Goal: Navigation & Orientation: Find specific page/section

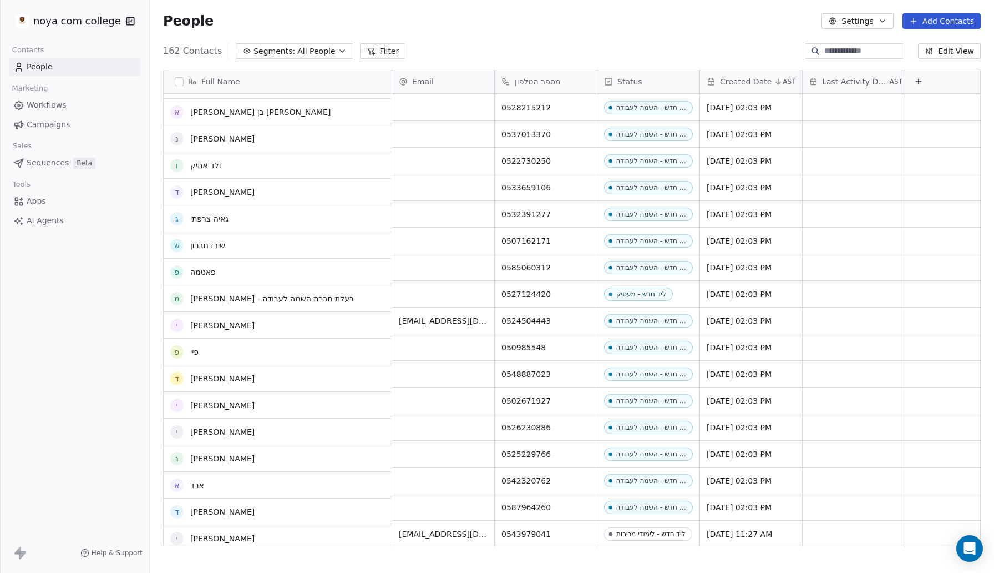
scroll to position [3862, 0]
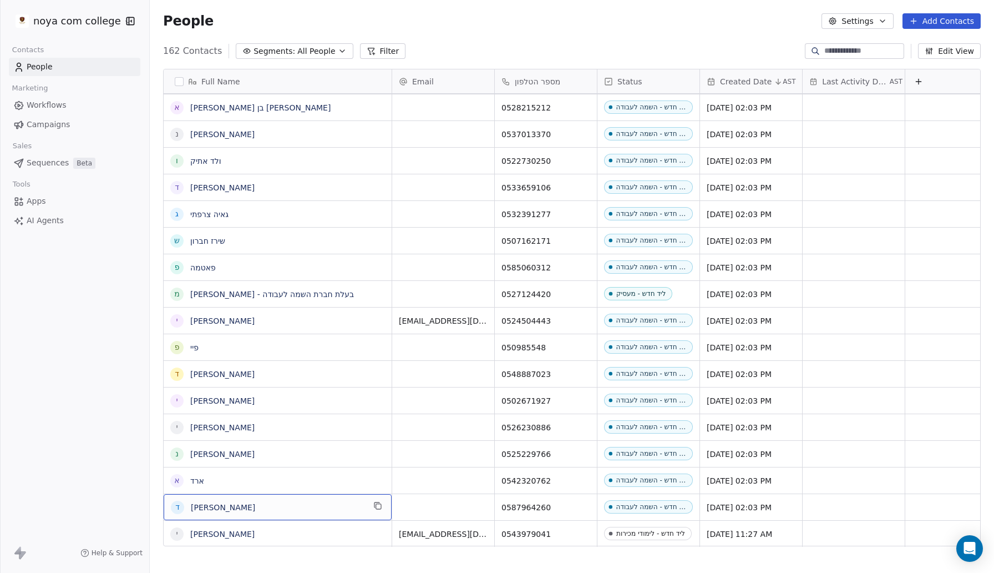
drag, startPoint x: 358, startPoint y: 518, endPoint x: 271, endPoint y: 509, distance: 87.6
click at [190, 507] on link "[PERSON_NAME]" at bounding box center [222, 507] width 64 height 9
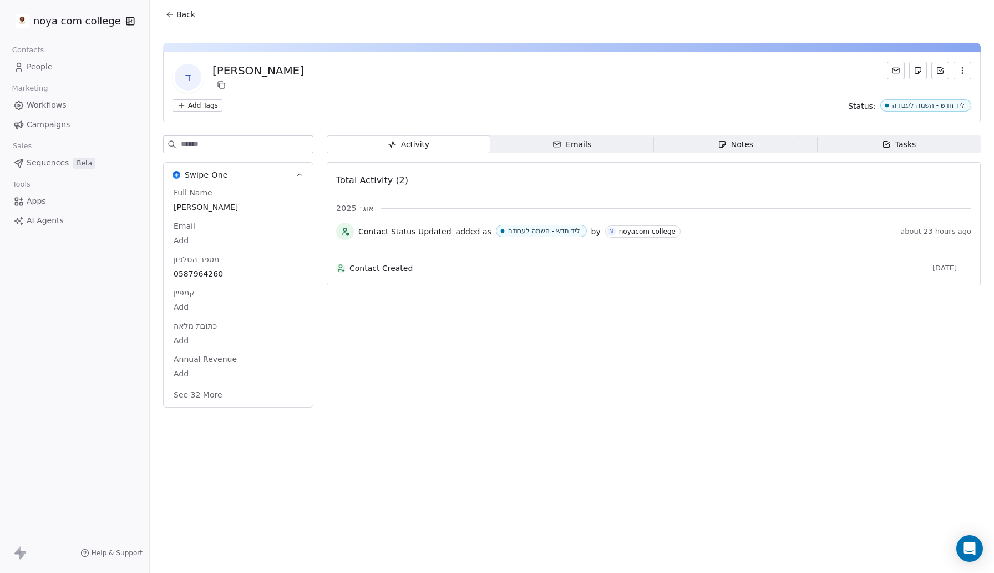
click at [473, 411] on div "Activity Activity Emails Emails Notes Notes Tasks Tasks Total Activity (2) אוג׳…" at bounding box center [654, 274] width 654 height 279
click at [32, 198] on span "Apps" at bounding box center [36, 201] width 19 height 12
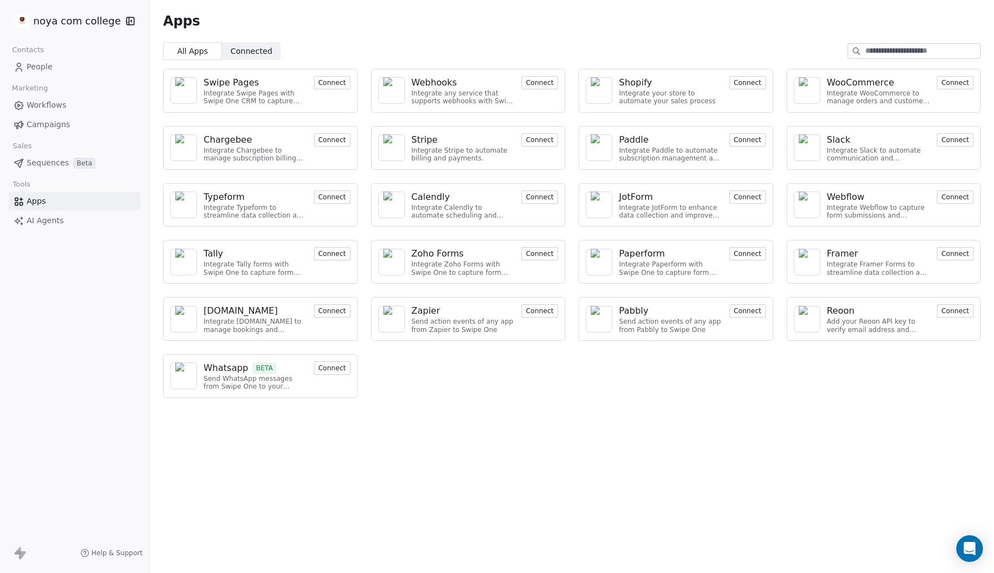
click at [38, 65] on span "People" at bounding box center [40, 67] width 26 height 12
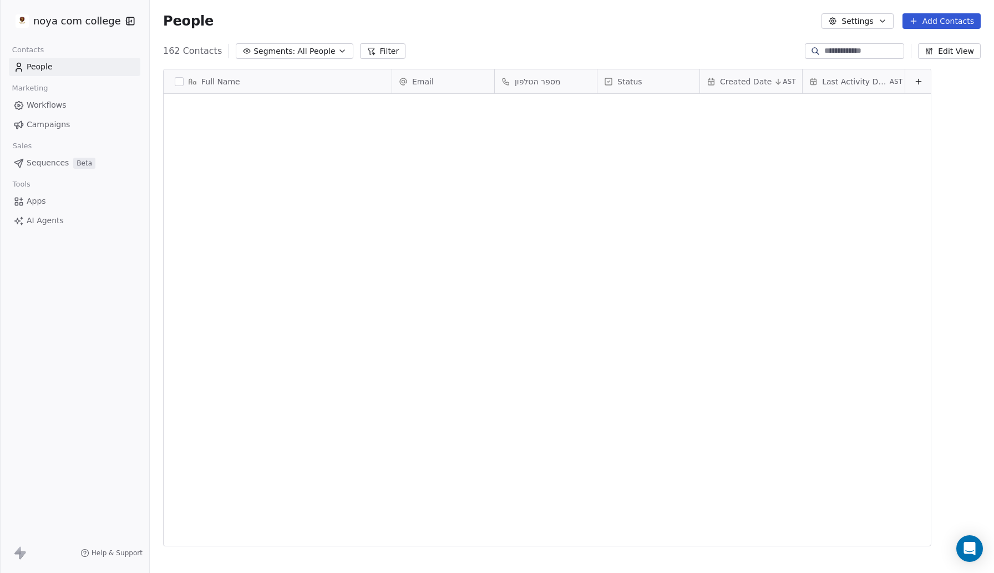
click at [38, 65] on div "noya com college Contacts People Marketing Workflows Campaigns Sales Sequences …" at bounding box center [497, 286] width 994 height 573
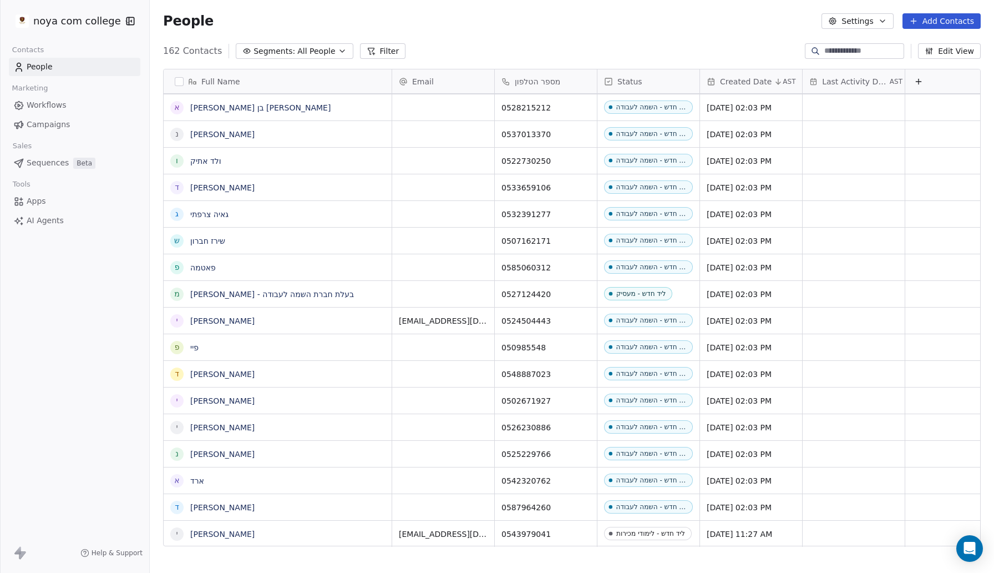
click at [62, 338] on div "noya com college Contacts People Marketing Workflows Campaigns Sales Sequences …" at bounding box center [74, 286] width 149 height 573
click at [315, 47] on span "All People" at bounding box center [316, 52] width 38 height 12
click at [317, 49] on html "noya com college Contacts People Marketing Workflows Campaigns Sales Sequences …" at bounding box center [497, 286] width 994 height 573
drag, startPoint x: 984, startPoint y: 21, endPoint x: 963, endPoint y: 20, distance: 21.1
click at [979, 20] on div "People Settings Add Contacts" at bounding box center [572, 21] width 845 height 42
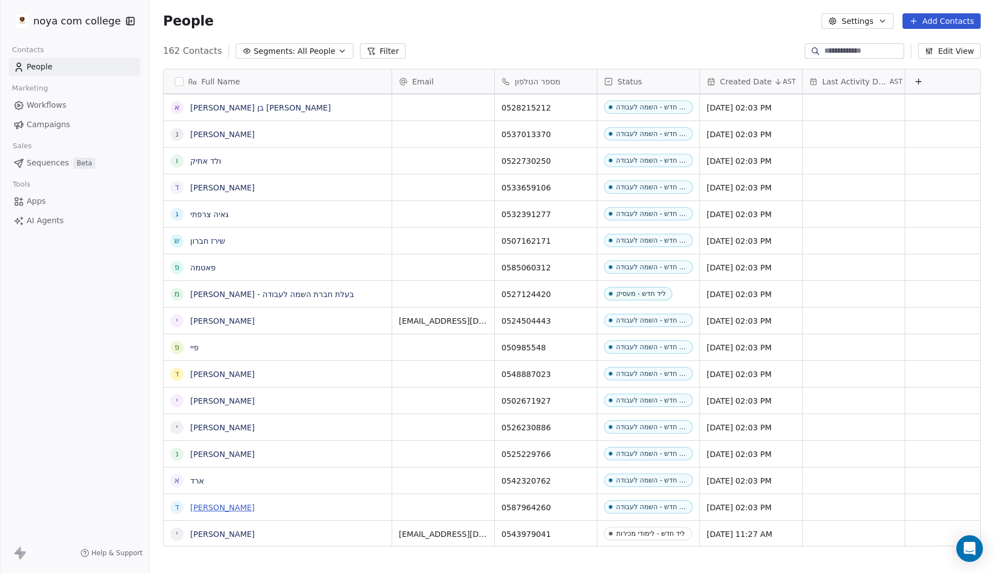
click at [210, 508] on link "[PERSON_NAME]" at bounding box center [222, 507] width 64 height 9
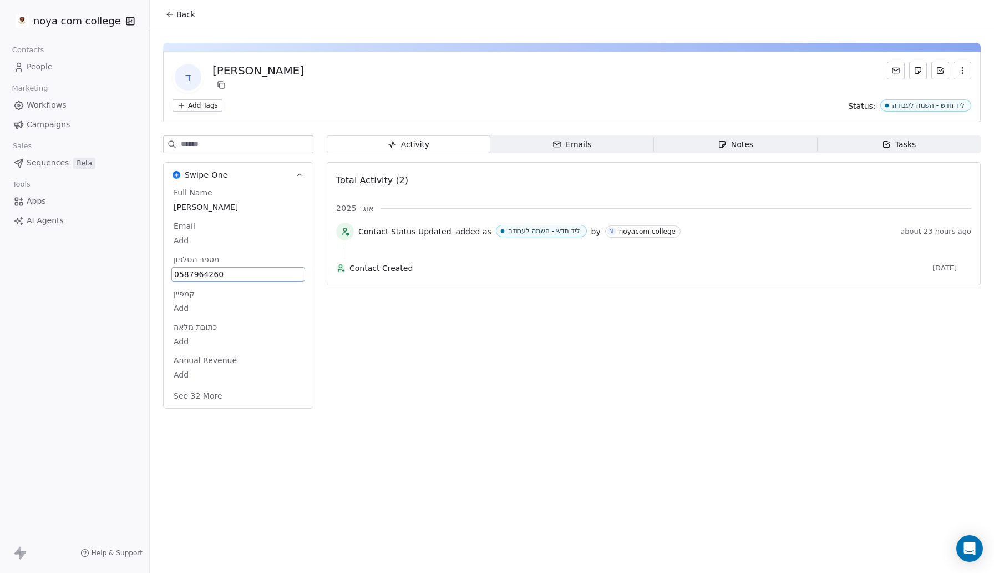
click at [210, 270] on span "0587964260" at bounding box center [238, 274] width 128 height 11
click at [452, 345] on div "Activity Activity Emails Emails Notes Notes Tasks Tasks Total Activity (2) אוג׳…" at bounding box center [654, 274] width 654 height 279
click at [273, 369] on body "noya com college Contacts People Marketing Workflows Campaigns Sales Sequences …" at bounding box center [497, 286] width 994 height 573
click at [375, 384] on html "noya com college Contacts People Marketing Workflows Campaigns Sales Sequences …" at bounding box center [497, 286] width 994 height 573
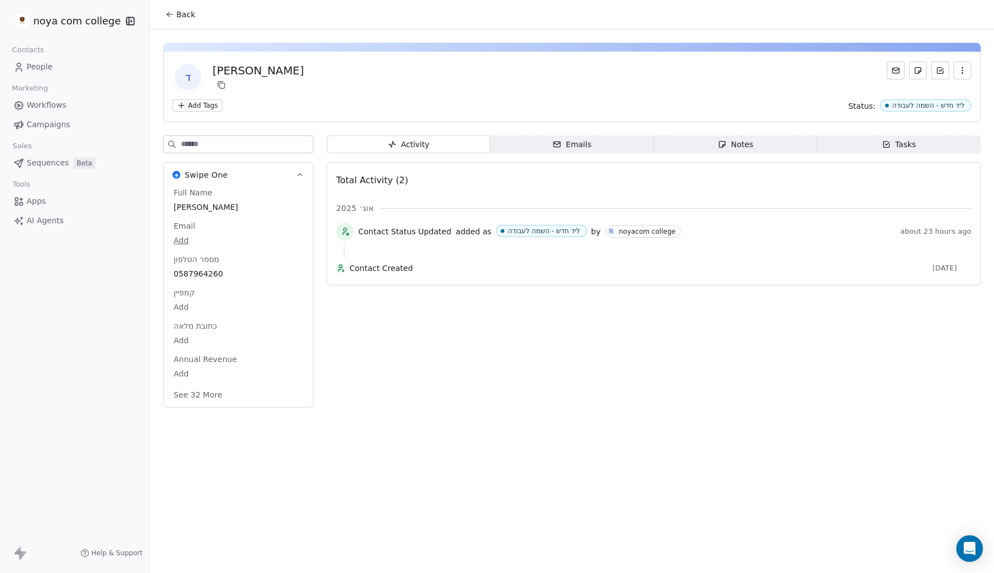
click at [190, 173] on span "Swipe One" at bounding box center [206, 174] width 43 height 11
click at [506, 139] on span "Emails Emails" at bounding box center [573, 144] width 164 height 18
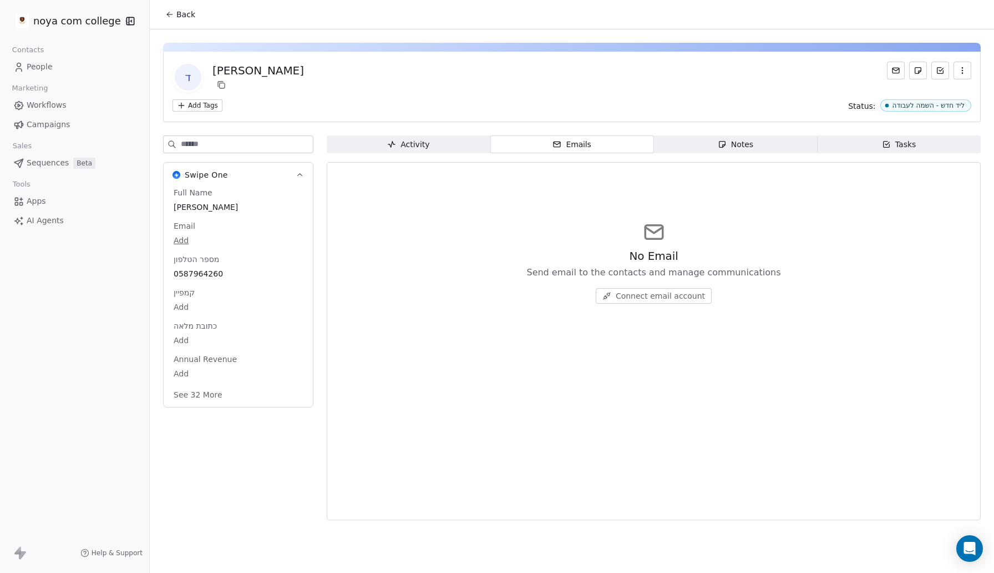
click at [731, 129] on div "ד [PERSON_NAME] Add Tags Status: ליד חדש - השמה לעבודה Swipe One Full Name [PER…" at bounding box center [572, 277] width 845 height 497
click at [729, 143] on div "Notes" at bounding box center [736, 145] width 36 height 12
click at [881, 143] on span "Tasks Tasks" at bounding box center [899, 144] width 164 height 18
click at [235, 68] on div "[PERSON_NAME]" at bounding box center [259, 71] width 92 height 16
click at [47, 223] on span "AI Agents" at bounding box center [45, 221] width 37 height 12
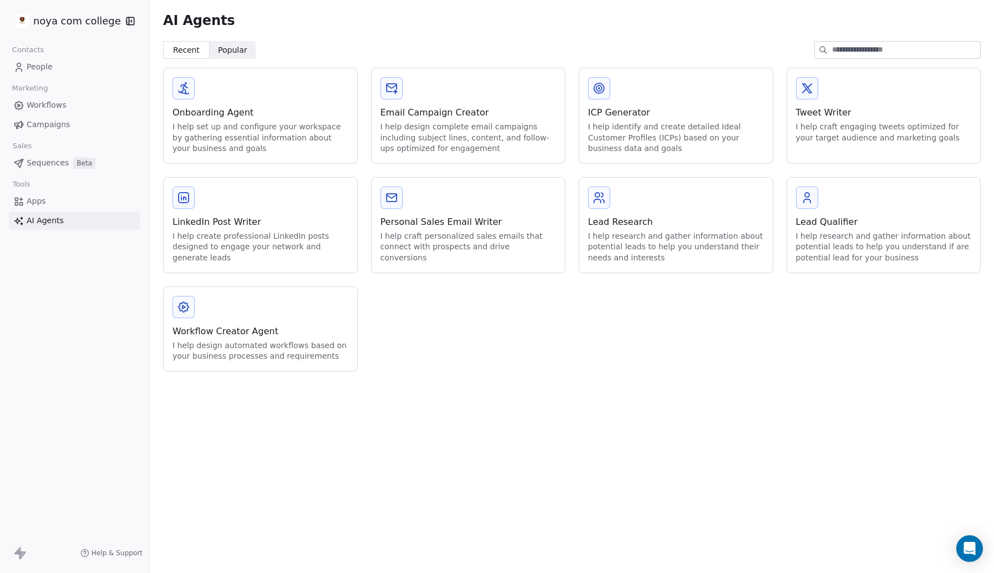
click at [62, 345] on div "noya com college Contacts People Marketing Workflows Campaigns Sales Sequences …" at bounding box center [74, 286] width 149 height 573
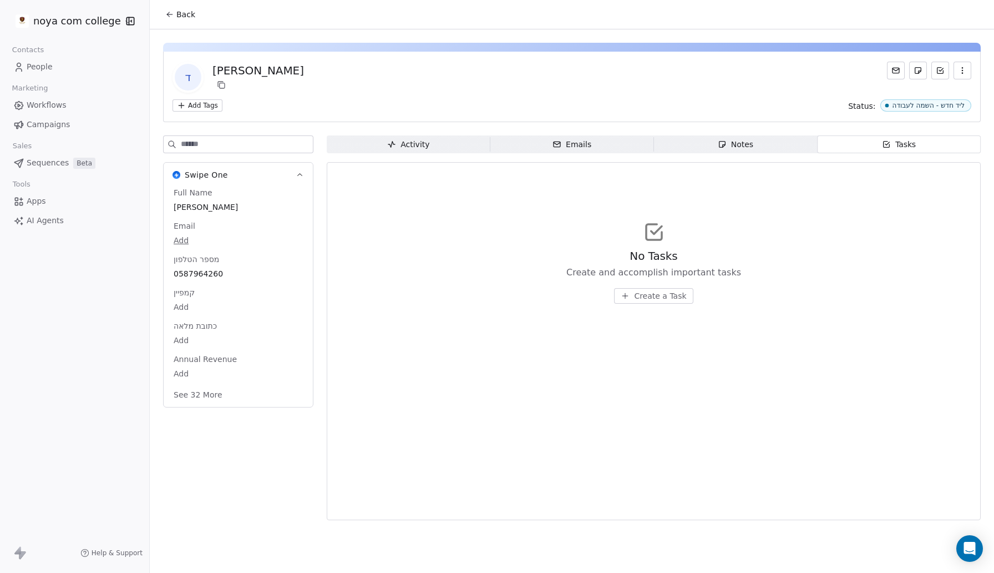
click at [39, 66] on span "People" at bounding box center [40, 67] width 26 height 12
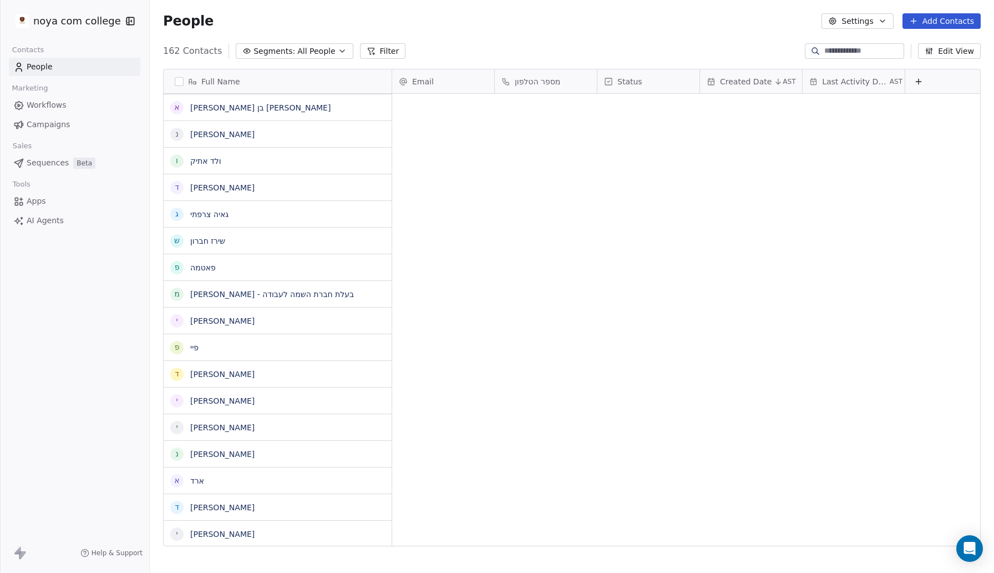
scroll to position [504, 845]
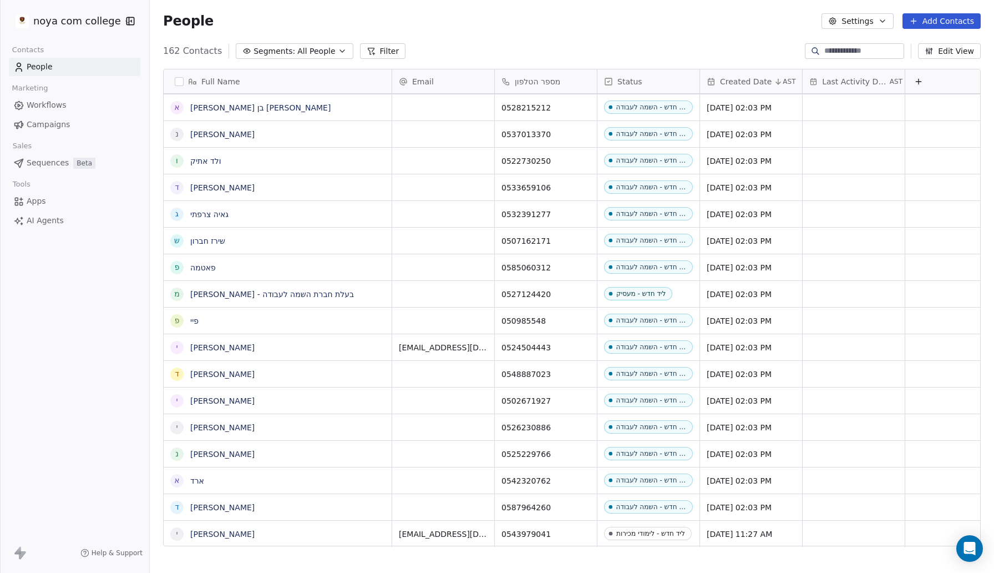
click at [47, 102] on span "Workflows" at bounding box center [47, 105] width 40 height 12
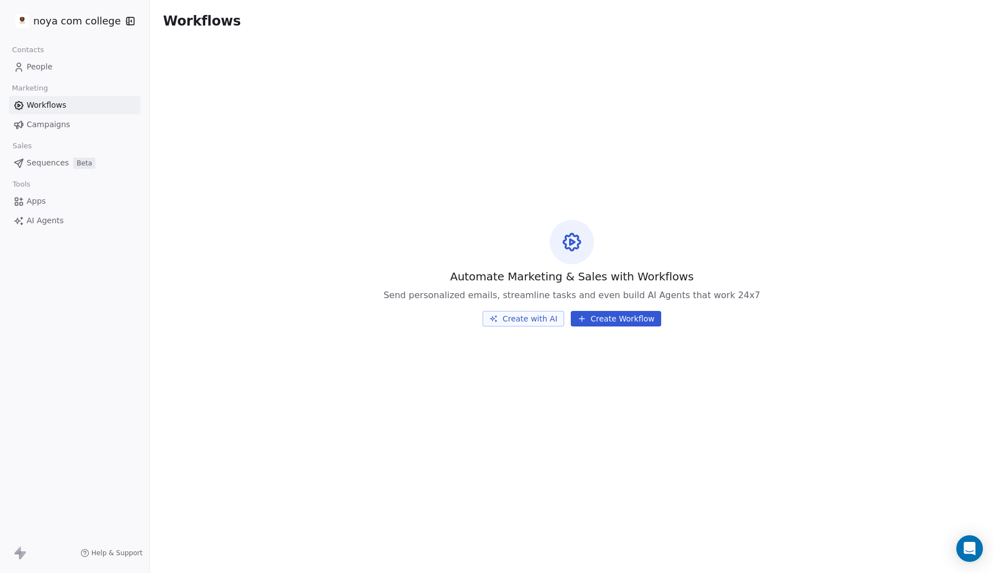
click at [80, 91] on div "Marketing" at bounding box center [75, 88] width 132 height 16
click at [51, 124] on span "Campaigns" at bounding box center [48, 125] width 43 height 12
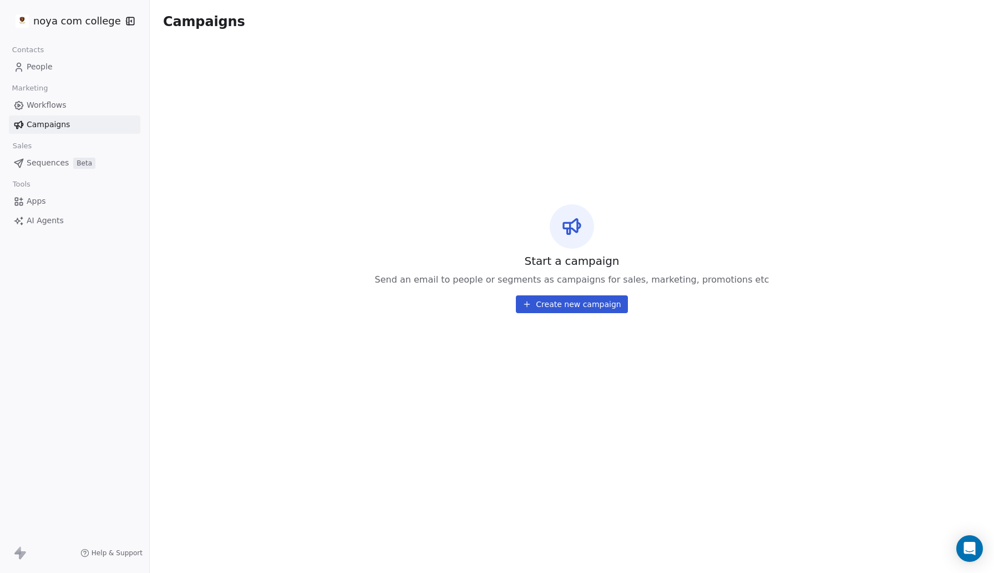
click at [47, 162] on span "Sequences" at bounding box center [48, 163] width 42 height 12
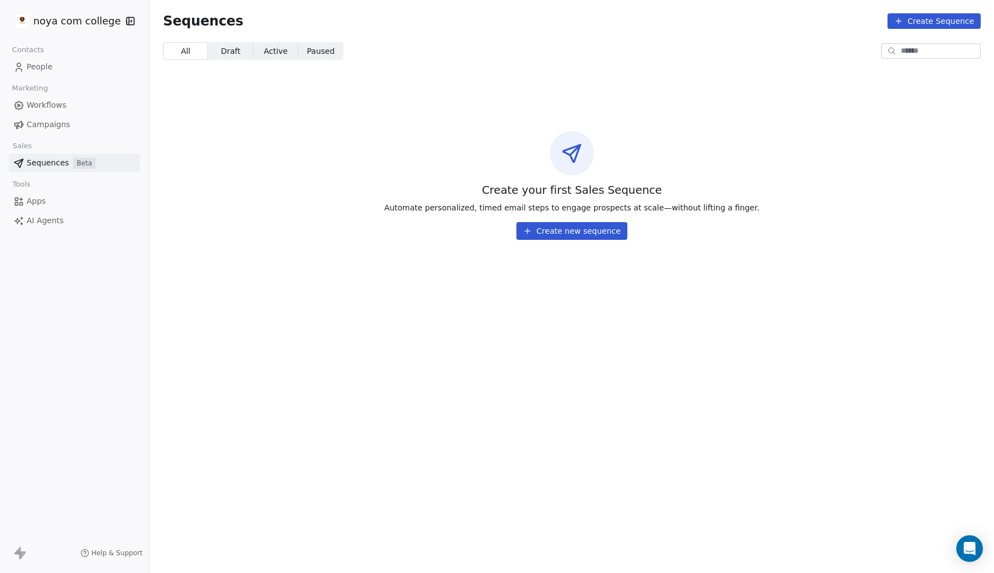
click at [34, 203] on span "Apps" at bounding box center [36, 201] width 19 height 12
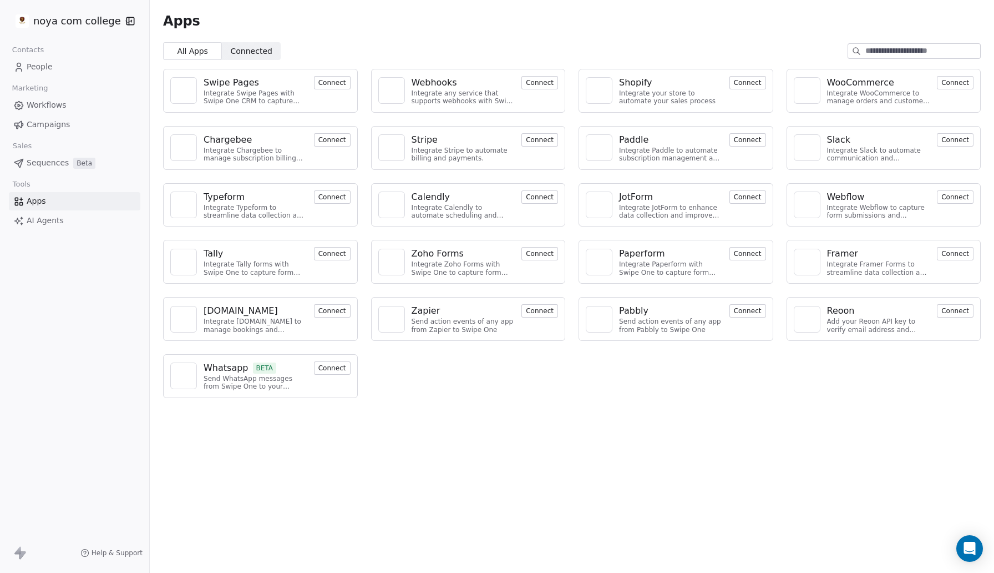
click at [42, 220] on span "AI Agents" at bounding box center [45, 221] width 37 height 12
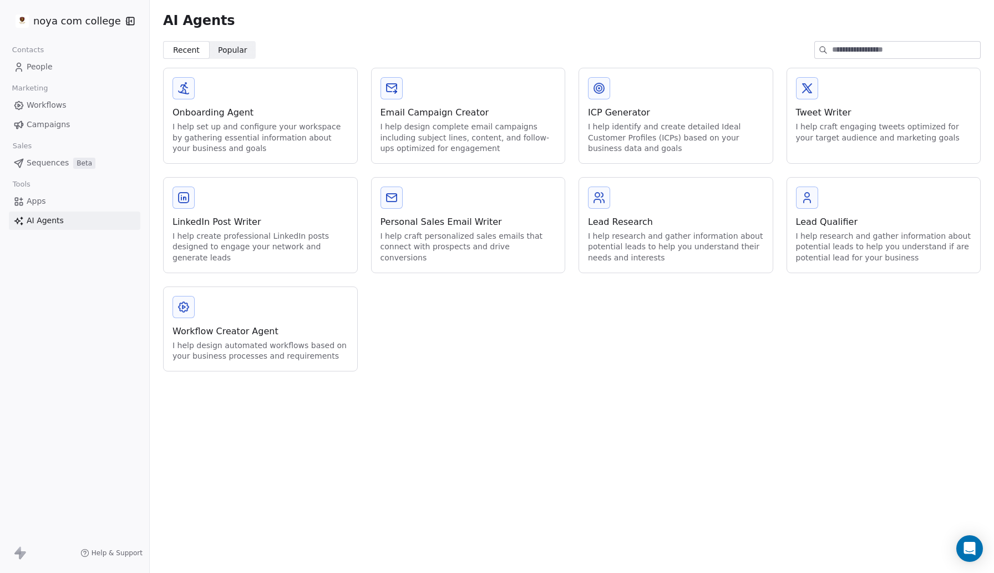
click at [37, 202] on span "Apps" at bounding box center [36, 201] width 19 height 12
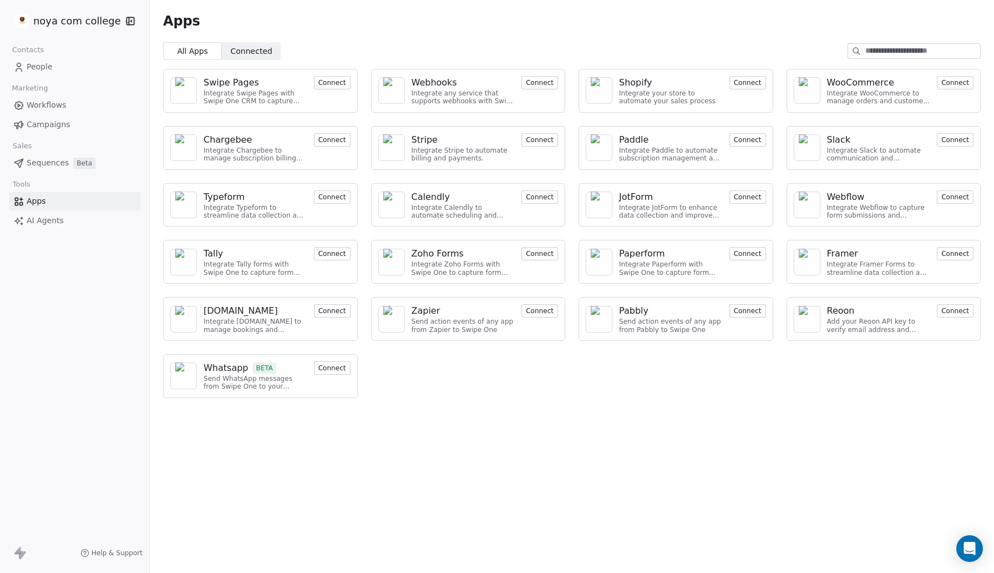
click at [192, 375] on div at bounding box center [183, 375] width 27 height 27
click at [48, 66] on span "People" at bounding box center [40, 67] width 26 height 12
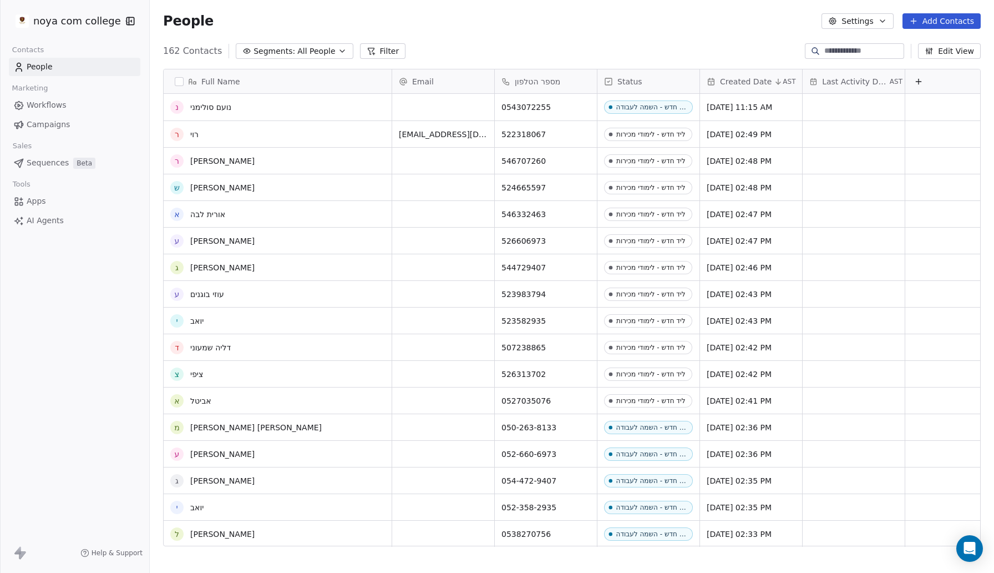
scroll to position [272, 0]
drag, startPoint x: 478, startPoint y: 29, endPoint x: 471, endPoint y: 31, distance: 7.9
click at [471, 31] on div "People Settings Add Contacts" at bounding box center [572, 21] width 845 height 42
drag, startPoint x: 471, startPoint y: 31, endPoint x: 411, endPoint y: 27, distance: 60.1
click at [411, 27] on div "People Settings Add Contacts" at bounding box center [572, 21] width 845 height 42
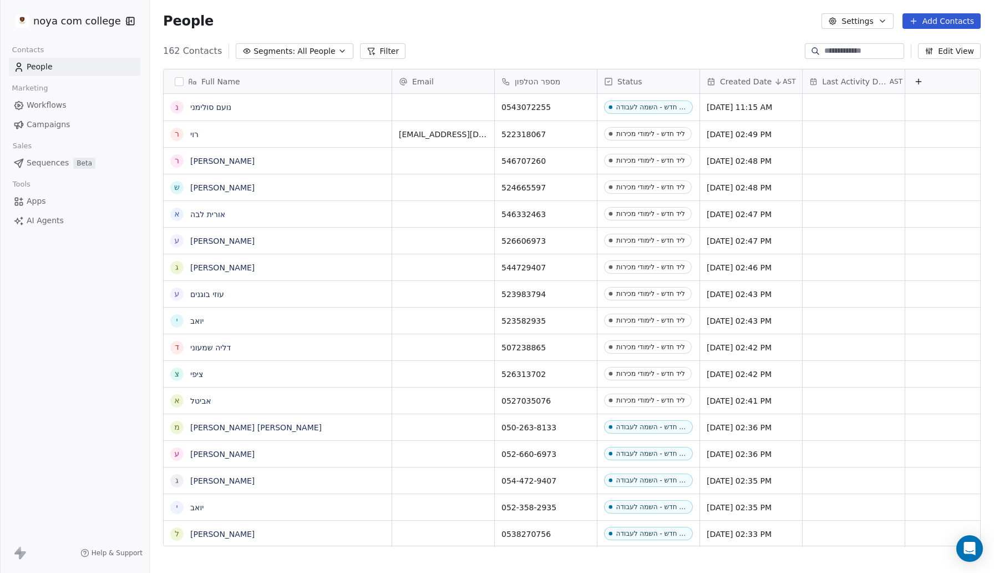
click at [409, 27] on div "People Settings Add Contacts" at bounding box center [572, 21] width 818 height 16
drag, startPoint x: 409, startPoint y: 27, endPoint x: 541, endPoint y: 14, distance: 132.7
click at [542, 14] on div "People Settings Add Contacts" at bounding box center [572, 21] width 818 height 16
click at [539, 14] on div "People Settings Add Contacts" at bounding box center [572, 21] width 818 height 16
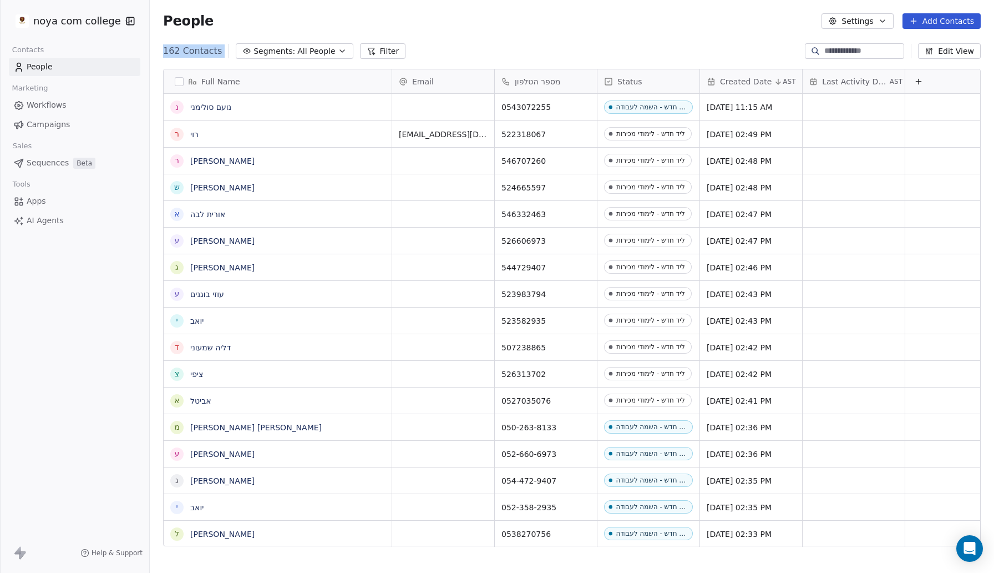
drag, startPoint x: 539, startPoint y: 14, endPoint x: 515, endPoint y: 43, distance: 37.4
click at [515, 43] on section "People Settings Add Contacts 162 Contacts Segments: All People Filter Edit View…" at bounding box center [572, 286] width 845 height 573
click at [515, 43] on div "162 Contacts Segments: All People Filter Edit View" at bounding box center [572, 51] width 845 height 18
drag, startPoint x: 515, startPoint y: 43, endPoint x: 508, endPoint y: 32, distance: 12.5
click at [508, 32] on section "People Settings Add Contacts 162 Contacts Segments: All People Filter Edit View…" at bounding box center [572, 286] width 845 height 573
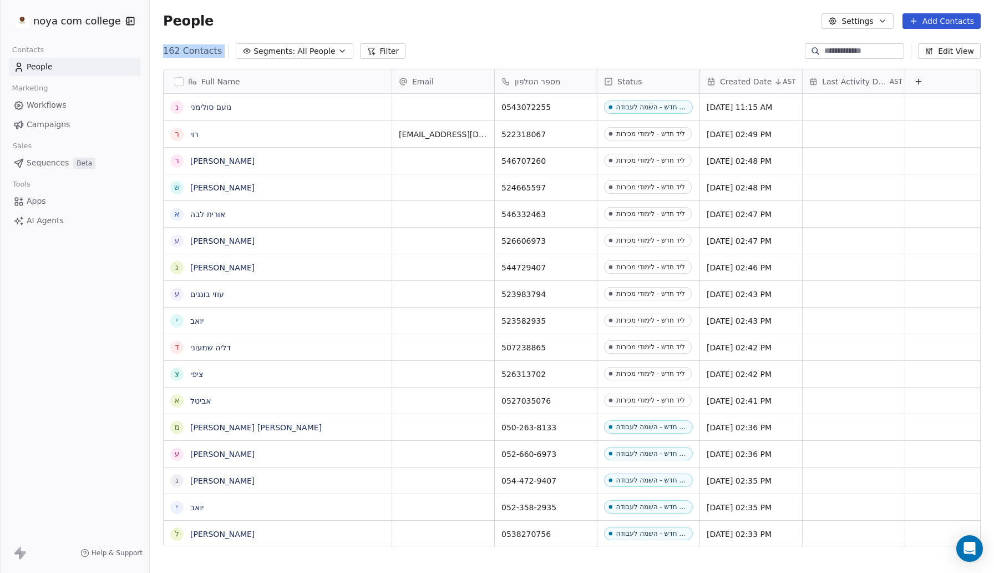
click at [508, 32] on div "People Settings Add Contacts" at bounding box center [572, 21] width 845 height 42
drag, startPoint x: 508, startPoint y: 32, endPoint x: 506, endPoint y: 9, distance: 22.9
click at [506, 9] on div "People Settings Add Contacts" at bounding box center [572, 21] width 845 height 42
drag, startPoint x: 506, startPoint y: 9, endPoint x: 498, endPoint y: 19, distance: 12.6
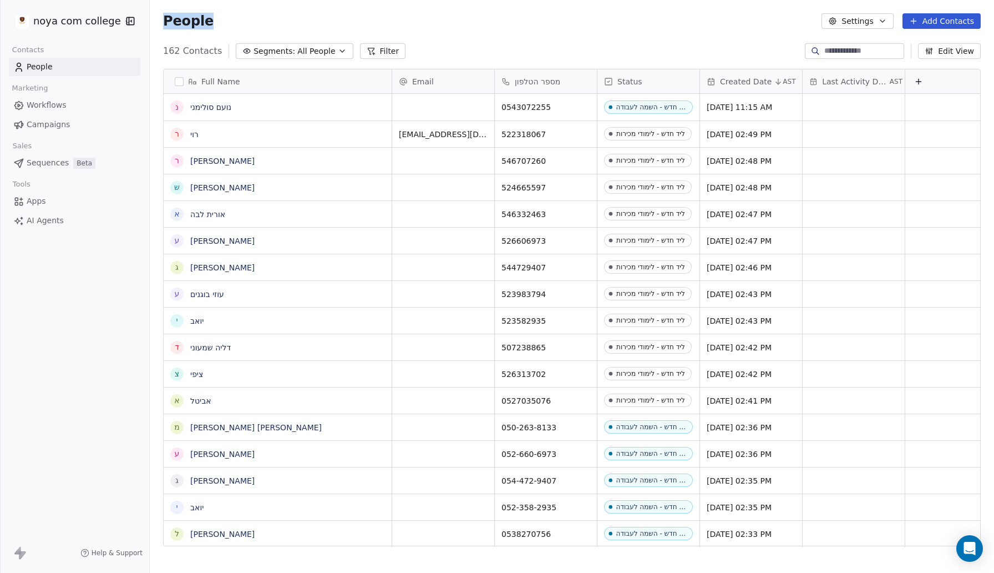
click at [498, 19] on div "People Settings Add Contacts" at bounding box center [572, 21] width 845 height 42
click at [478, 39] on div "People Settings Add Contacts" at bounding box center [572, 21] width 845 height 42
